Goal: Task Accomplishment & Management: Manage account settings

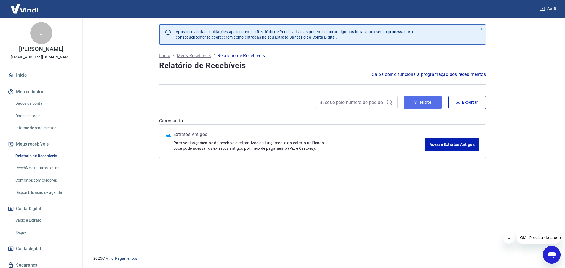
click at [413, 105] on button "Filtros" at bounding box center [423, 102] width 38 height 13
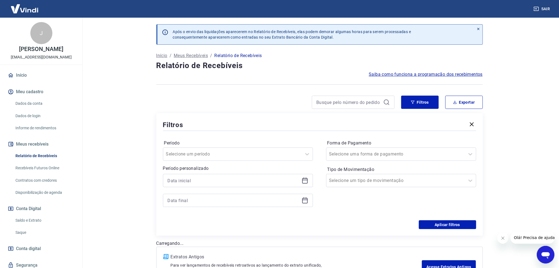
click at [304, 179] on icon at bounding box center [305, 180] width 7 height 7
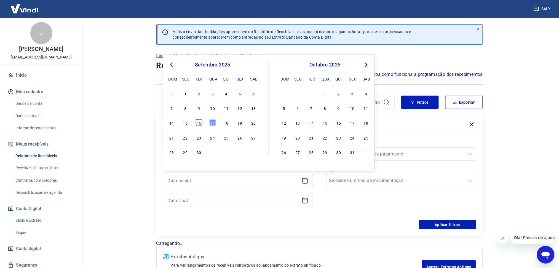
click at [199, 125] on div "16" at bounding box center [199, 122] width 7 height 7
type input "16/09/2025"
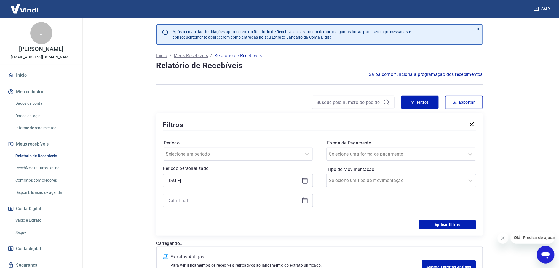
click at [306, 203] on icon at bounding box center [305, 200] width 7 height 7
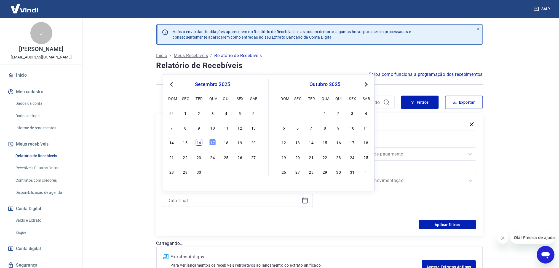
click at [197, 144] on div "16" at bounding box center [199, 142] width 7 height 7
type input "16/09/2025"
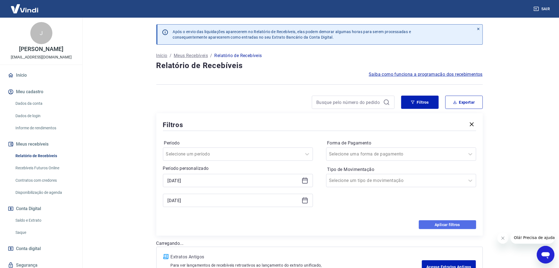
click at [437, 225] on button "Aplicar filtros" at bounding box center [447, 225] width 57 height 9
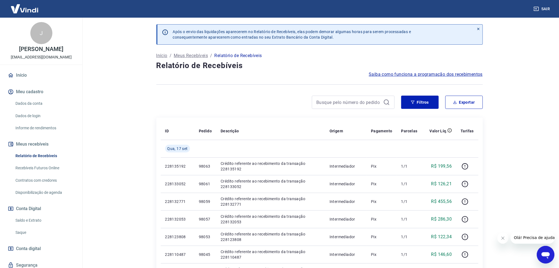
click at [505, 241] on button "Fechar mensagem da empresa" at bounding box center [503, 238] width 11 height 11
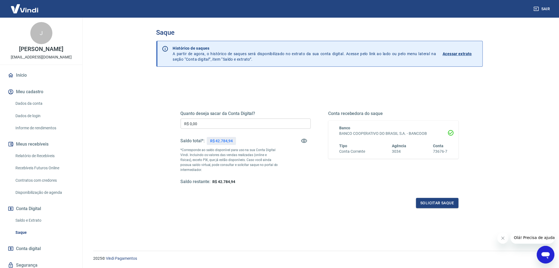
click at [33, 217] on link "Saldo e Extrato" at bounding box center [44, 220] width 63 height 11
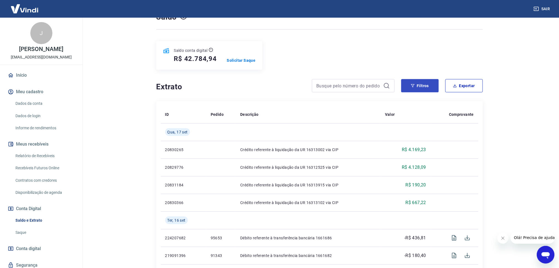
scroll to position [49, 0]
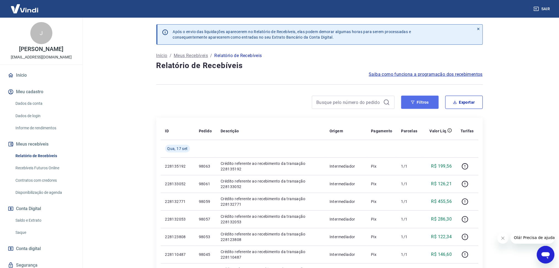
click at [407, 102] on button "Filtros" at bounding box center [421, 102] width 38 height 13
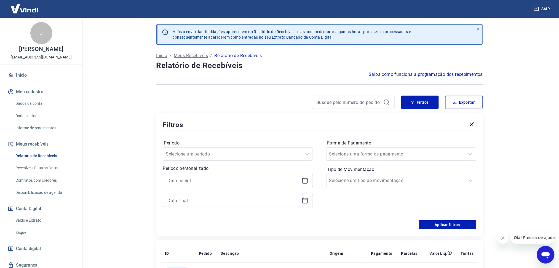
click at [307, 182] on icon at bounding box center [305, 180] width 7 height 7
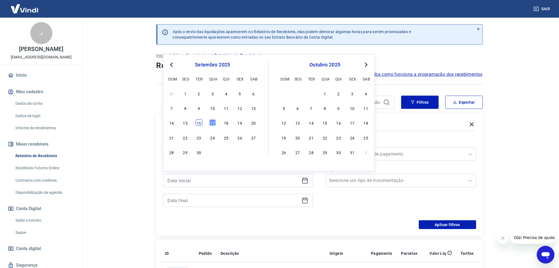
click at [197, 120] on div "16" at bounding box center [199, 122] width 7 height 7
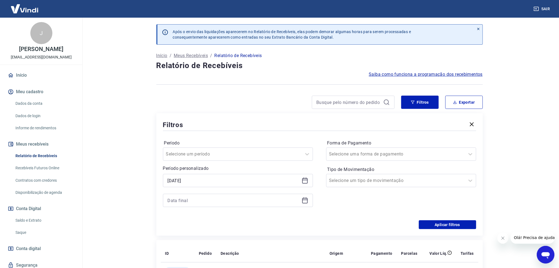
type input "16/09/2025"
click at [305, 199] on icon at bounding box center [305, 200] width 7 height 7
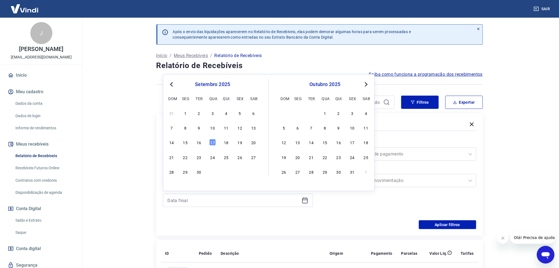
click at [199, 146] on div "14 15 16 17 18 19 20" at bounding box center [213, 143] width 90 height 8
click at [199, 143] on div "16" at bounding box center [199, 142] width 7 height 7
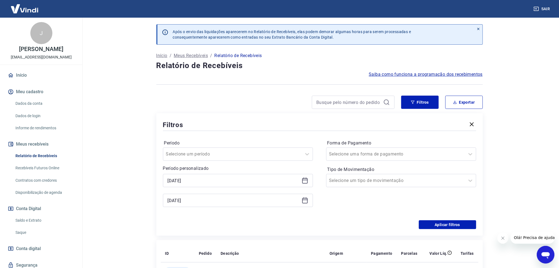
type input "16/09/2025"
click at [426, 224] on button "Aplicar filtros" at bounding box center [447, 225] width 57 height 9
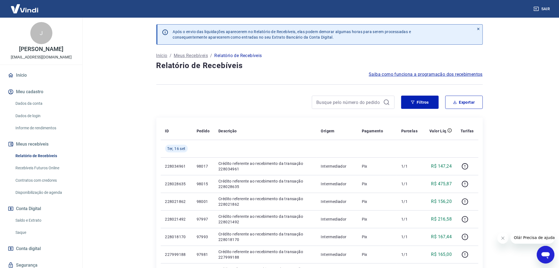
click at [505, 238] on icon "Fechar mensagem da empresa" at bounding box center [503, 238] width 4 height 4
click at [458, 105] on button "Exportar" at bounding box center [465, 102] width 38 height 13
type input "16/09/2025"
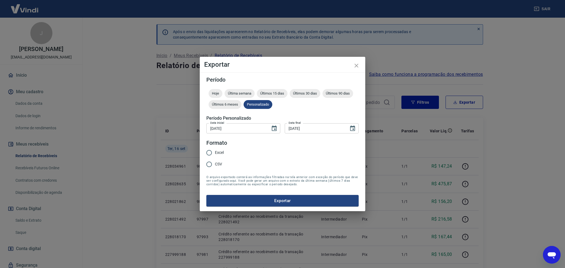
click at [211, 150] on input "Excel" at bounding box center [209, 153] width 12 height 12
radio input "true"
click at [232, 197] on button "Exportar" at bounding box center [282, 201] width 152 height 12
